Goal: Task Accomplishment & Management: Complete application form

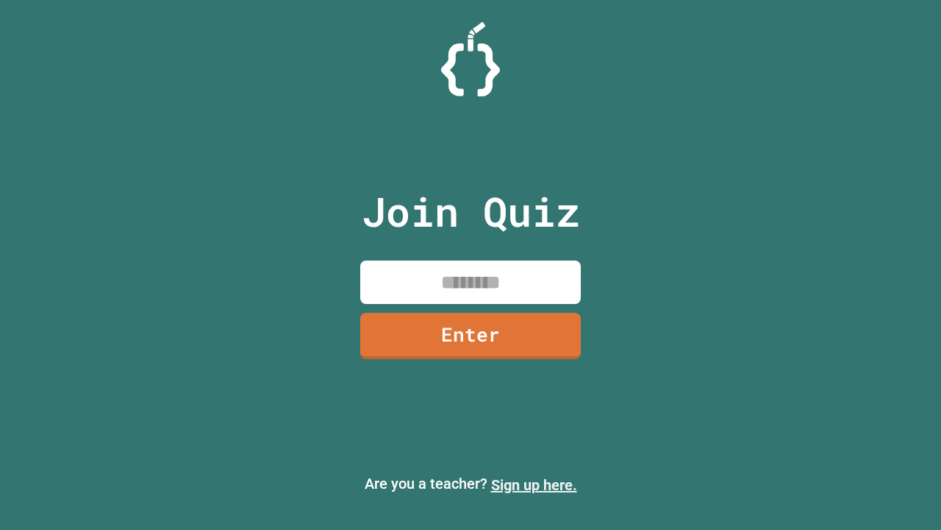
click at [534, 485] on link "Sign up here." at bounding box center [534, 485] width 86 height 18
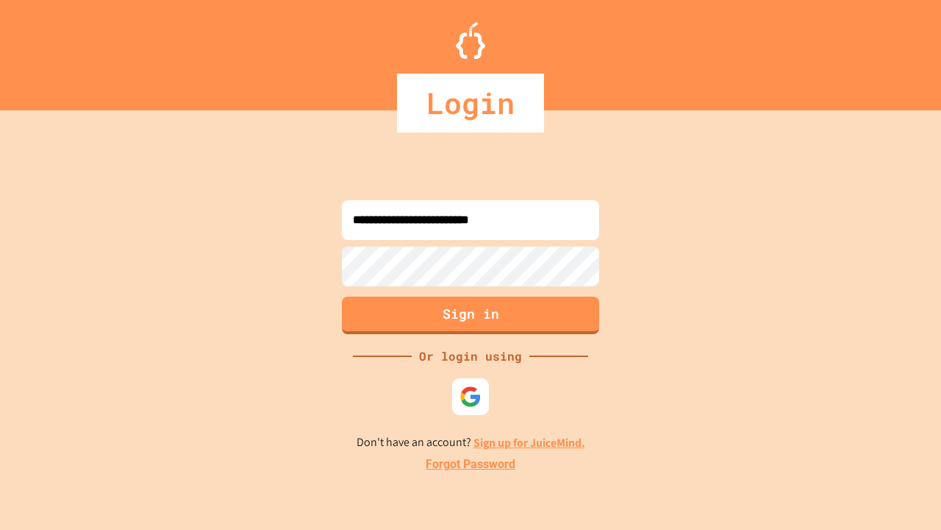
type input "**********"
